Goal: Transaction & Acquisition: Download file/media

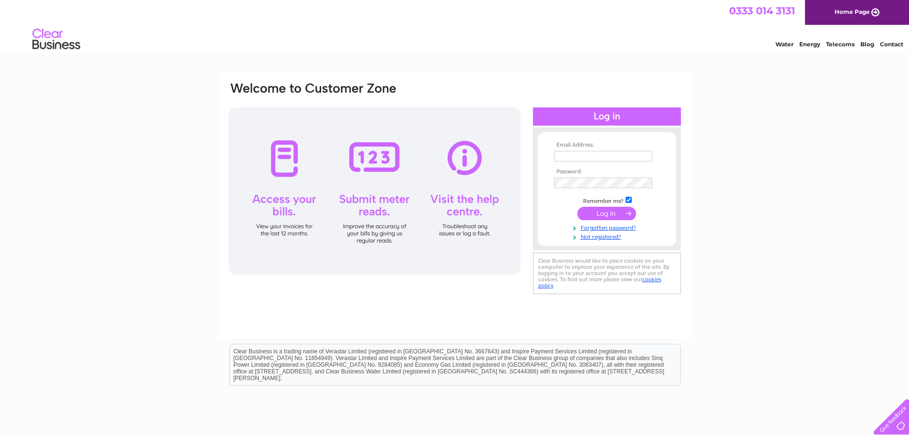
type input "purchaseledger@astrakgroup.com"
click at [602, 217] on input "submit" at bounding box center [606, 213] width 59 height 13
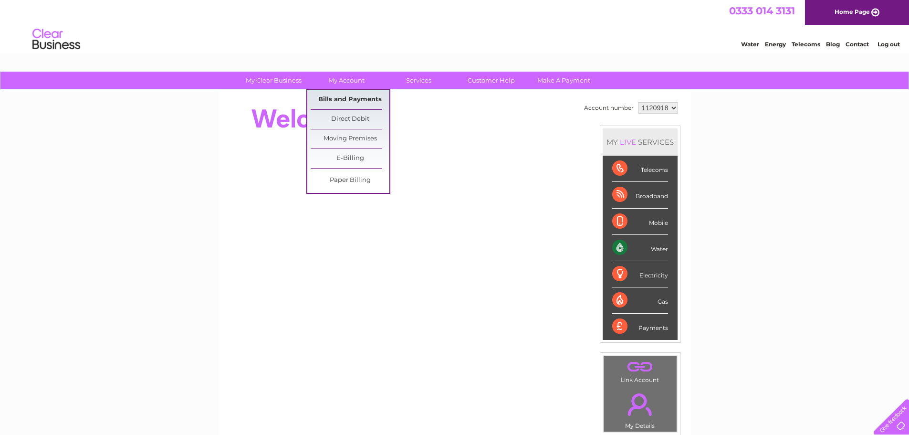
click at [342, 100] on link "Bills and Payments" at bounding box center [350, 99] width 79 height 19
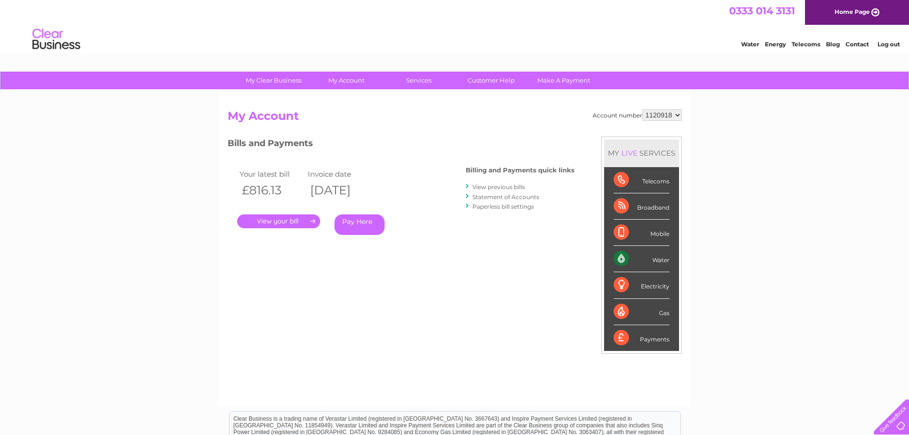
click at [273, 222] on link "." at bounding box center [278, 221] width 83 height 14
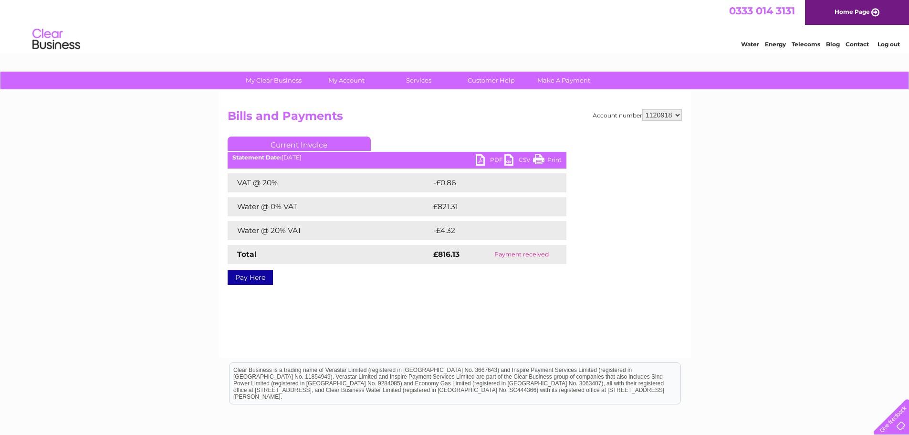
click at [679, 114] on select "1120918" at bounding box center [662, 114] width 40 height 11
click at [487, 157] on link "PDF" at bounding box center [490, 161] width 29 height 14
click at [288, 296] on div "Account number 1120918 Bills and Payments Current Invoice PDF CSV Print VAT @ 2…" at bounding box center [455, 223] width 472 height 267
click at [293, 141] on link "Current Invoice" at bounding box center [299, 143] width 143 height 14
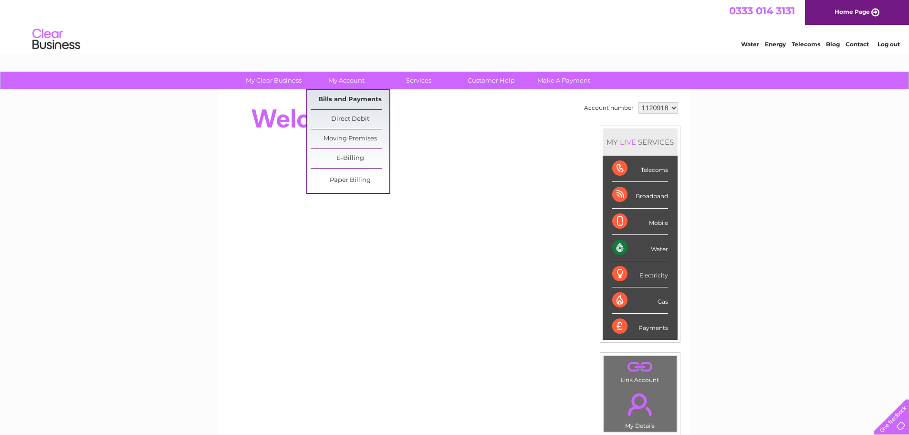
click at [348, 98] on link "Bills and Payments" at bounding box center [350, 99] width 79 height 19
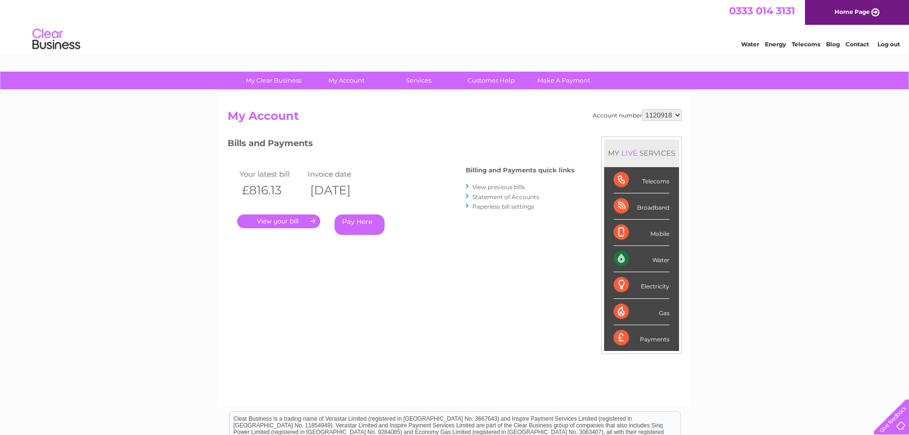
click at [510, 186] on link "View previous bills" at bounding box center [498, 186] width 52 height 7
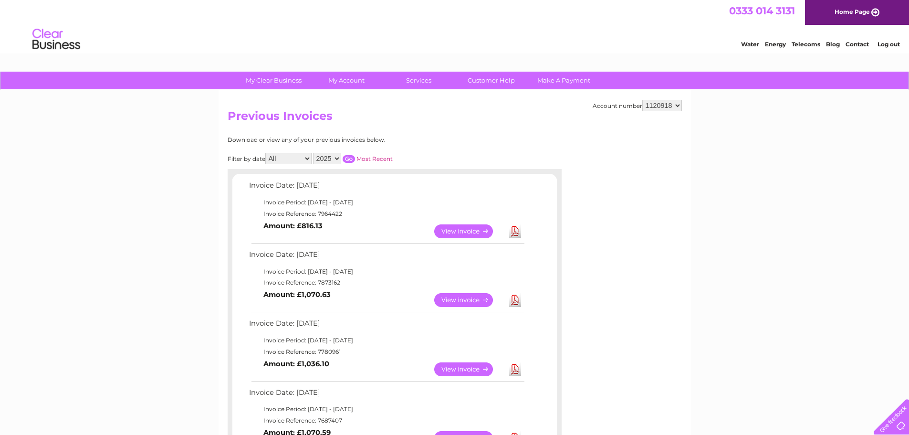
click at [515, 300] on link "Download" at bounding box center [515, 300] width 12 height 14
click at [516, 371] on link "Download" at bounding box center [515, 369] width 12 height 14
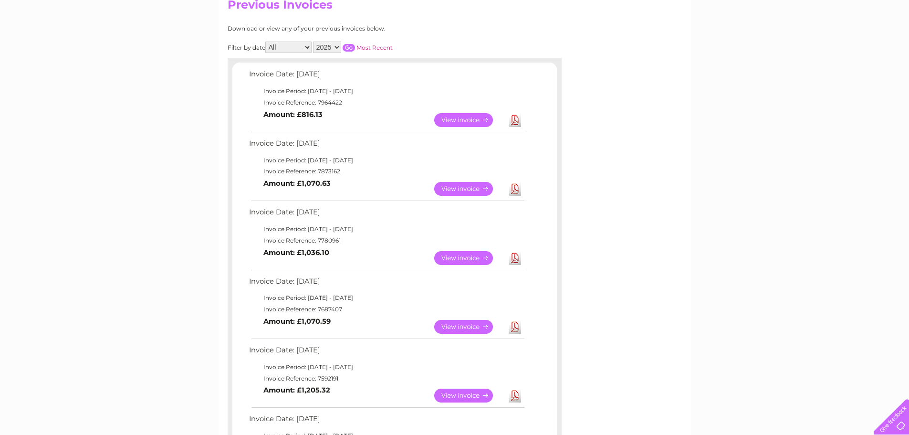
scroll to position [143, 0]
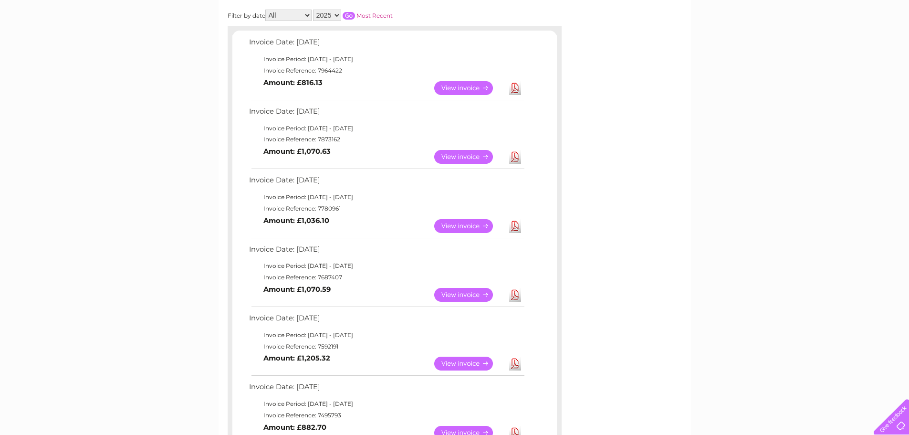
click at [517, 296] on link "Download" at bounding box center [515, 295] width 12 height 14
